Goal: Task Accomplishment & Management: Manage account settings

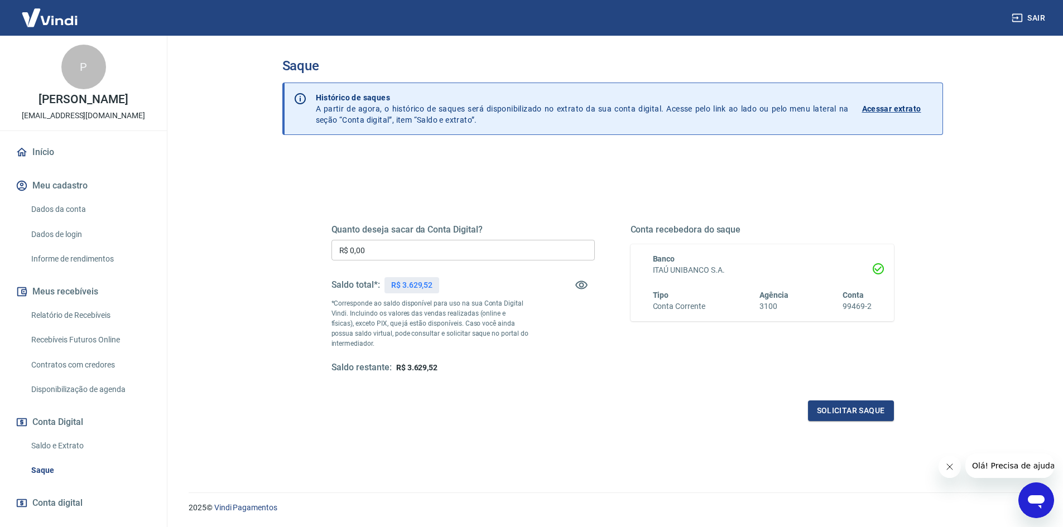
click at [406, 252] on input "R$ 0,00" at bounding box center [462, 250] width 263 height 21
type input "R$ 3.629,52"
click at [834, 406] on button "Solicitar saque" at bounding box center [851, 411] width 86 height 21
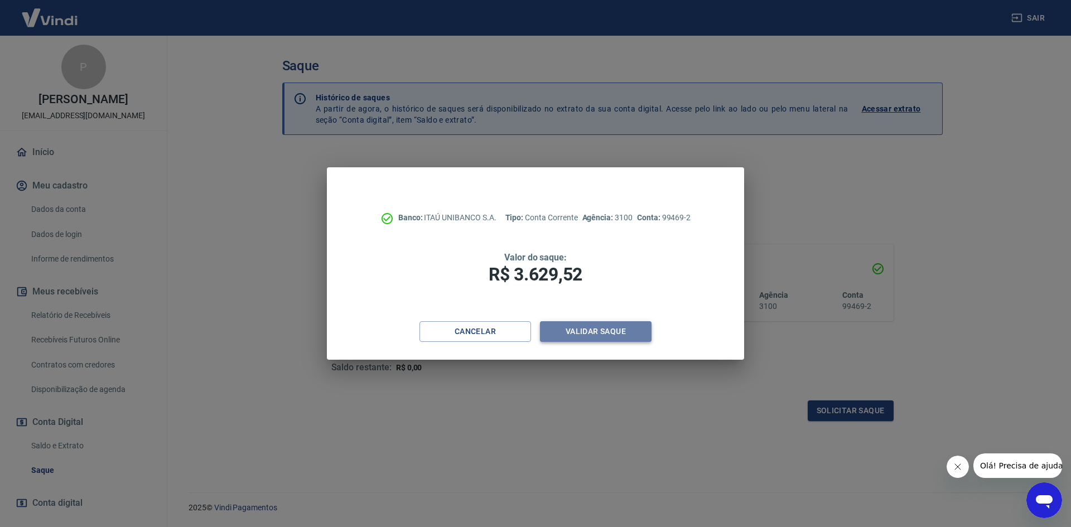
click at [603, 333] on button "Validar saque" at bounding box center [596, 331] width 112 height 21
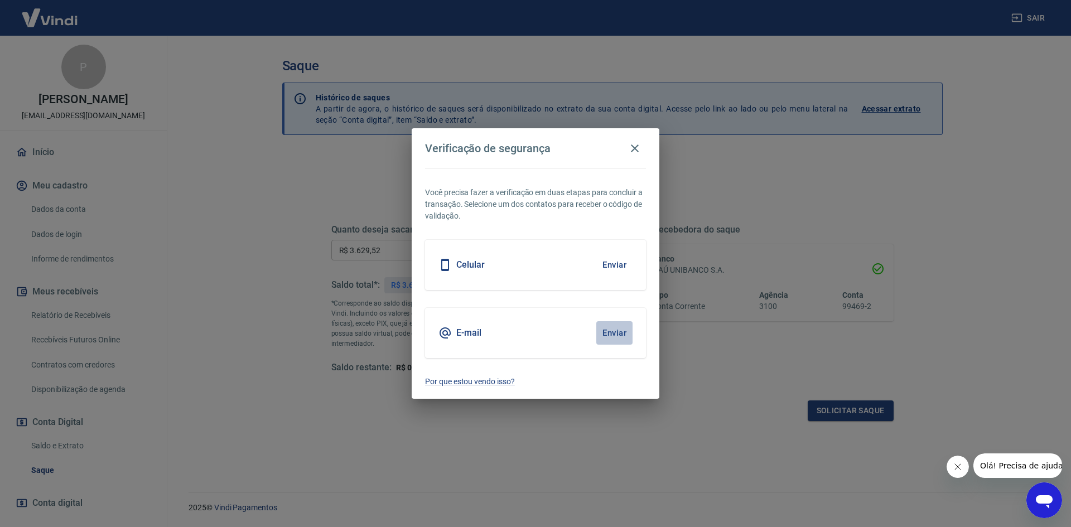
click at [607, 331] on button "Enviar" at bounding box center [614, 332] width 36 height 23
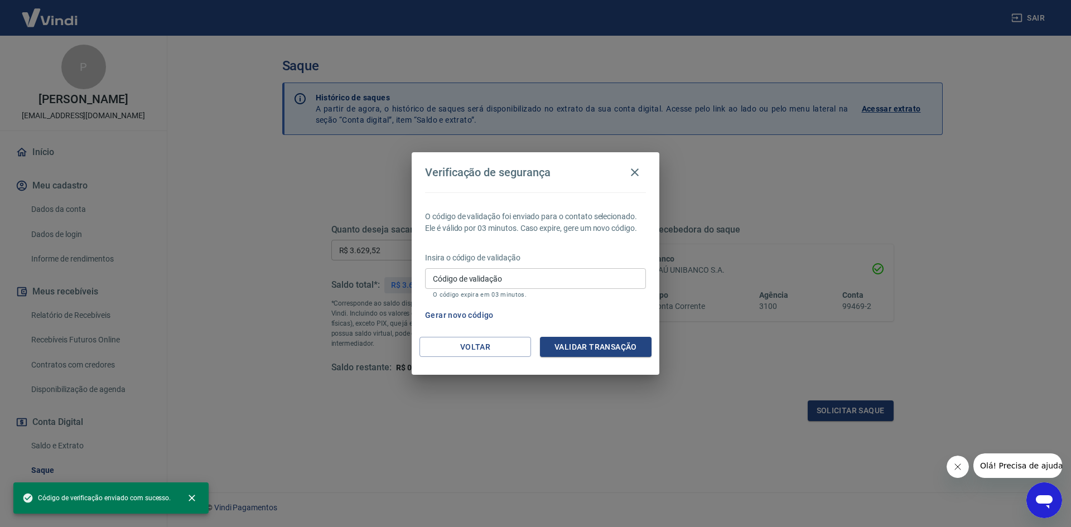
click at [557, 278] on input "Código de validação" at bounding box center [535, 278] width 221 height 21
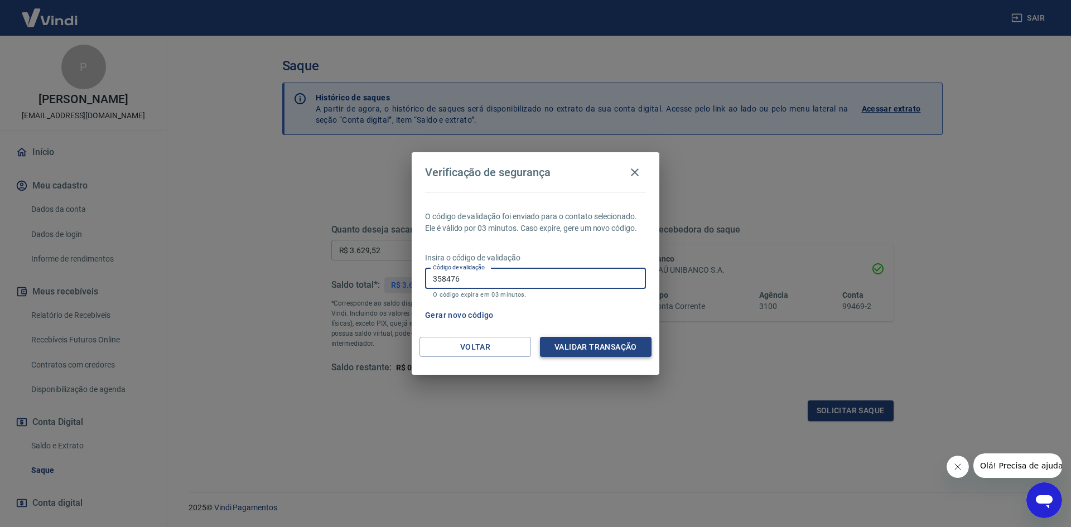
type input "358476"
click at [603, 347] on button "Validar transação" at bounding box center [596, 347] width 112 height 21
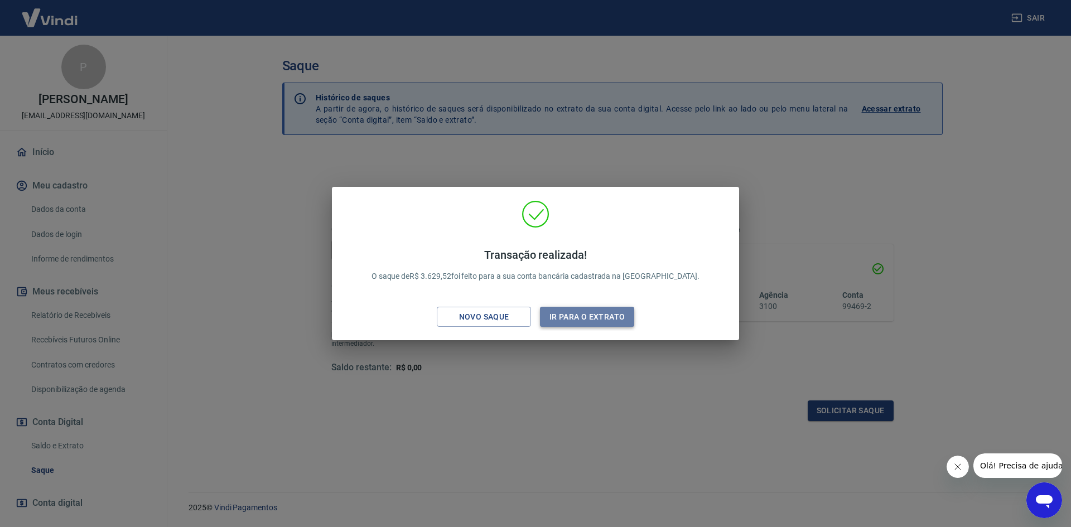
click at [607, 316] on button "Ir para o extrato" at bounding box center [587, 317] width 94 height 21
